Goal: Information Seeking & Learning: Learn about a topic

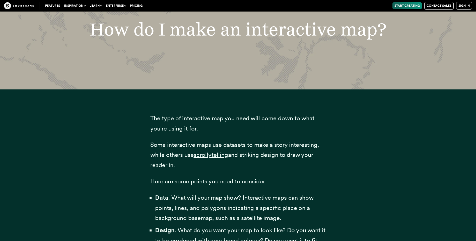
scroll to position [11262, 0]
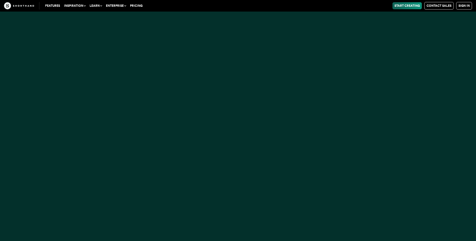
drag, startPoint x: 478, startPoint y: 191, endPoint x: 321, endPoint y: 55, distance: 207.3
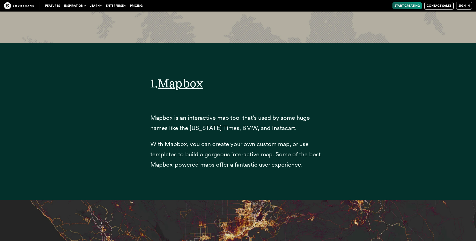
scroll to position [1876, 0]
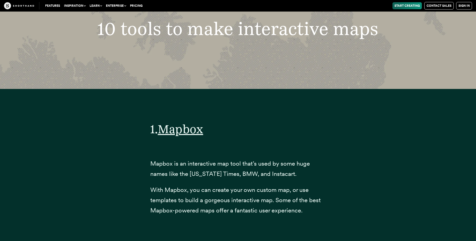
click at [475, 36] on div "10 tools to make interactive maps" at bounding box center [238, 28] width 476 height 121
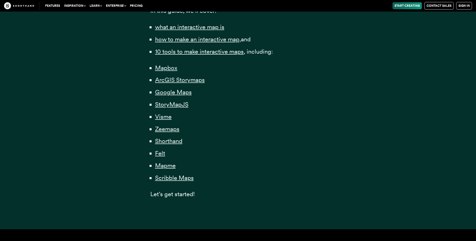
scroll to position [374, 0]
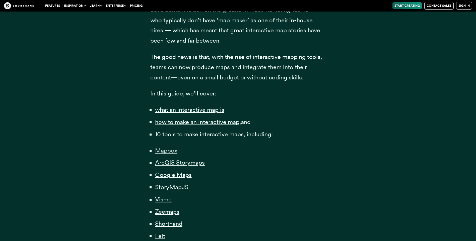
click at [166, 150] on span "Mapbox" at bounding box center [166, 151] width 22 height 8
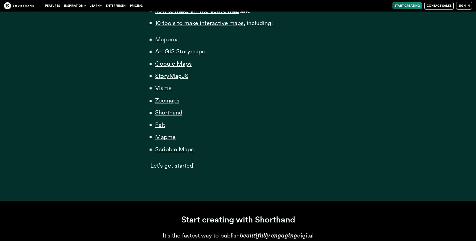
scroll to position [359, 0]
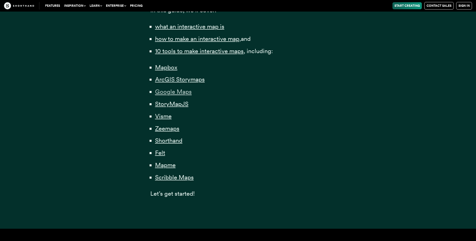
click at [164, 91] on span "Google Maps" at bounding box center [173, 92] width 37 height 8
